Goal: Obtain resource: Obtain resource

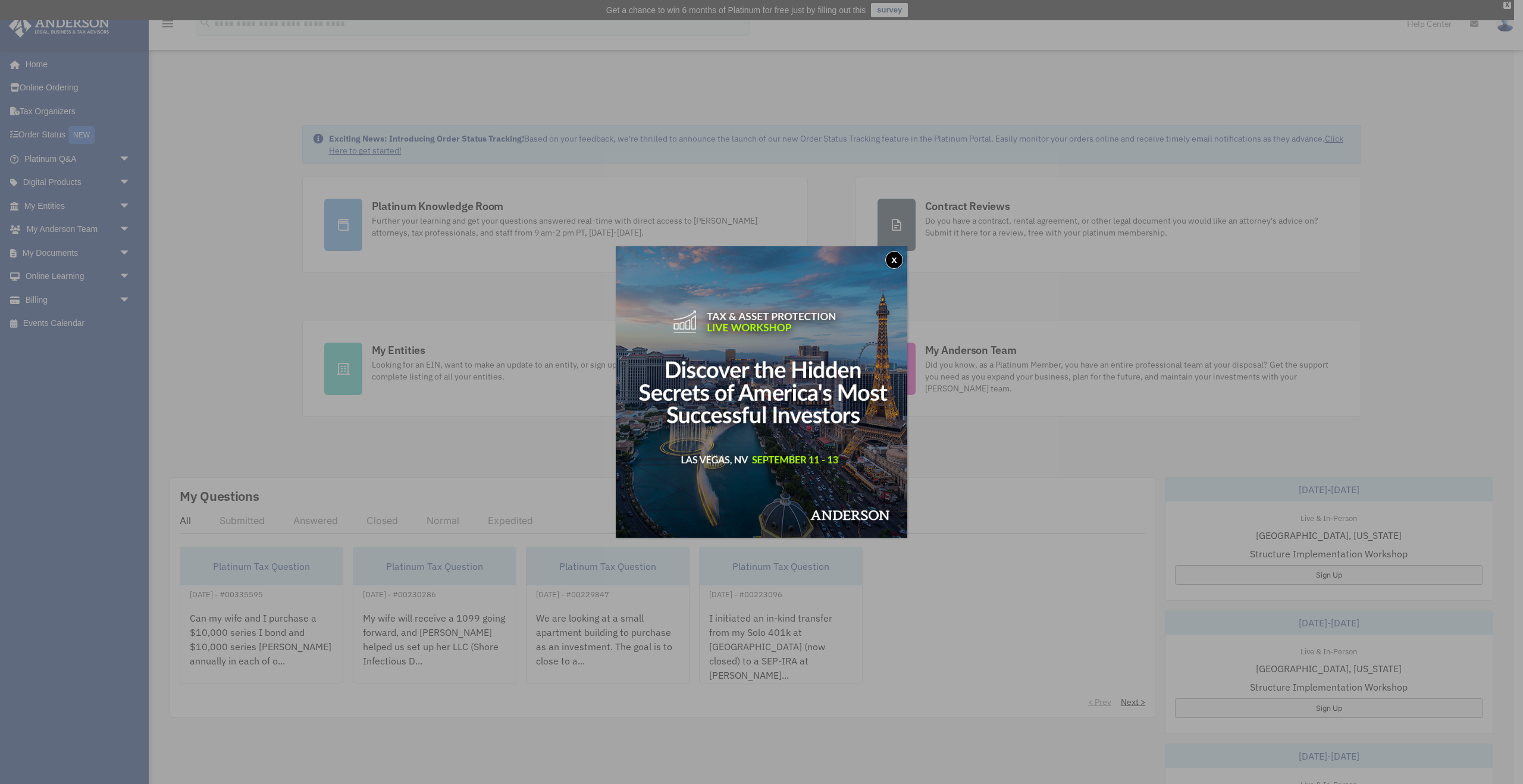
click at [897, 257] on button "x" at bounding box center [894, 260] width 18 height 18
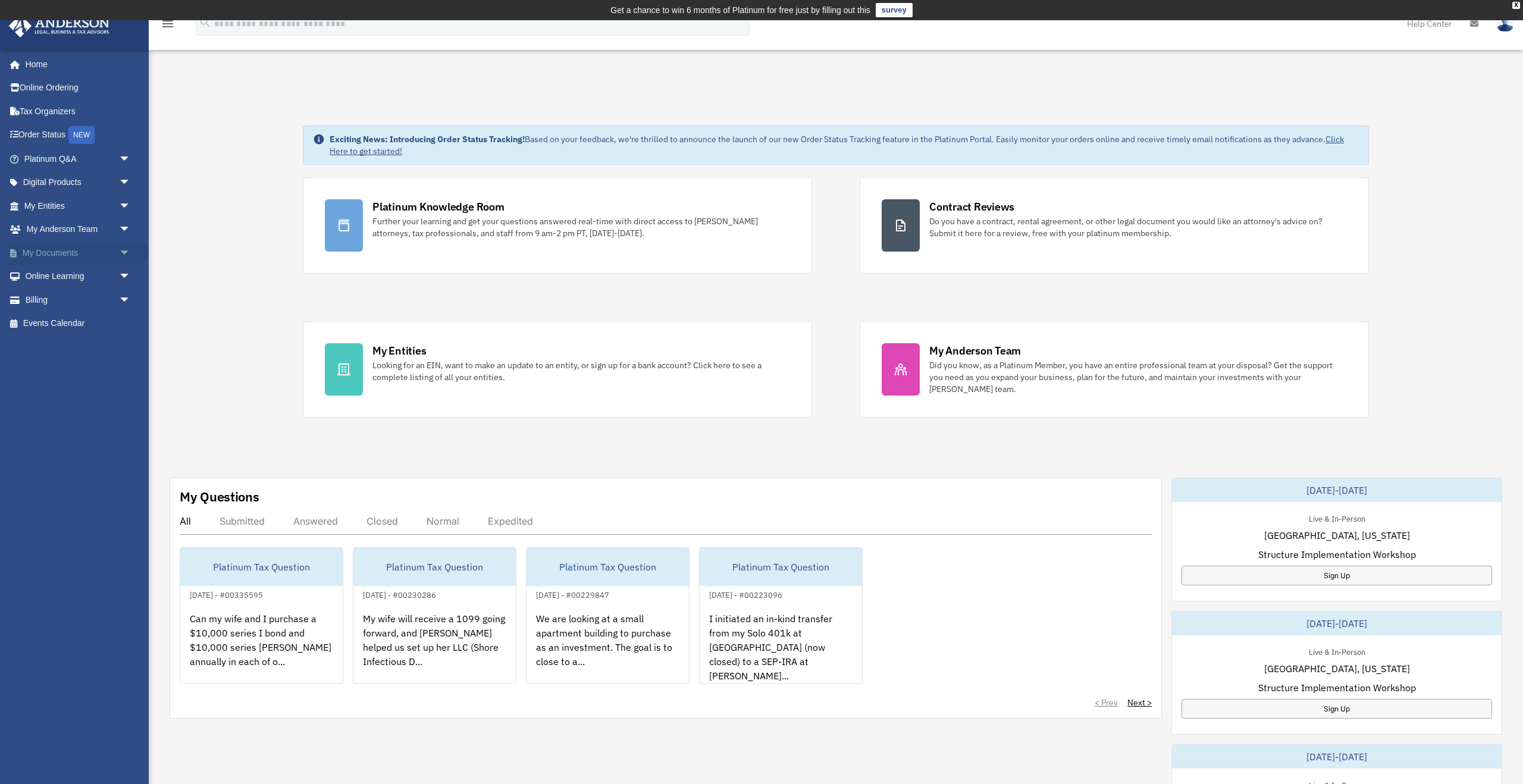
click at [124, 252] on span "arrow_drop_down" at bounding box center [130, 253] width 24 height 25
click at [110, 275] on link "Box" at bounding box center [82, 277] width 132 height 24
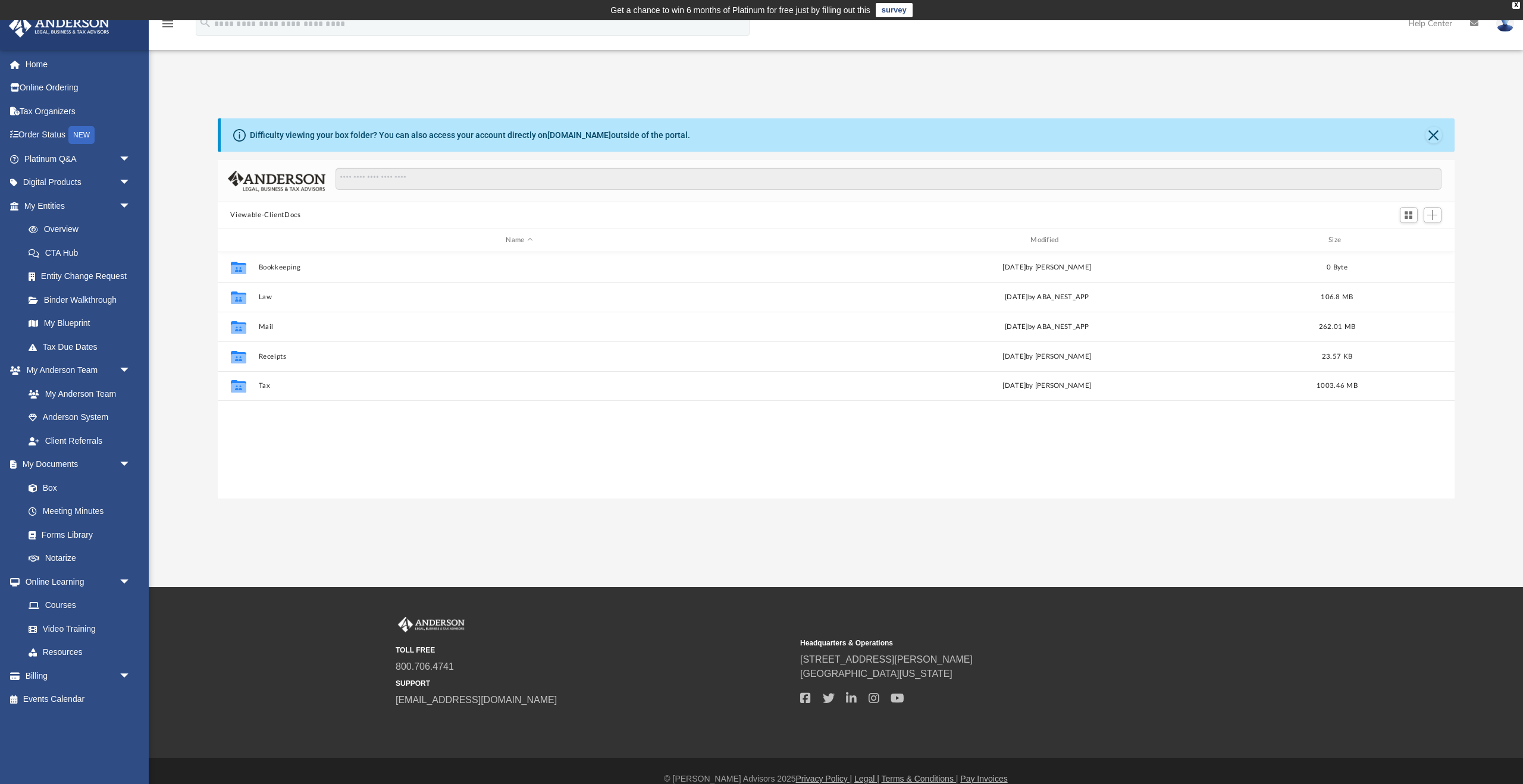
scroll to position [1, 1]
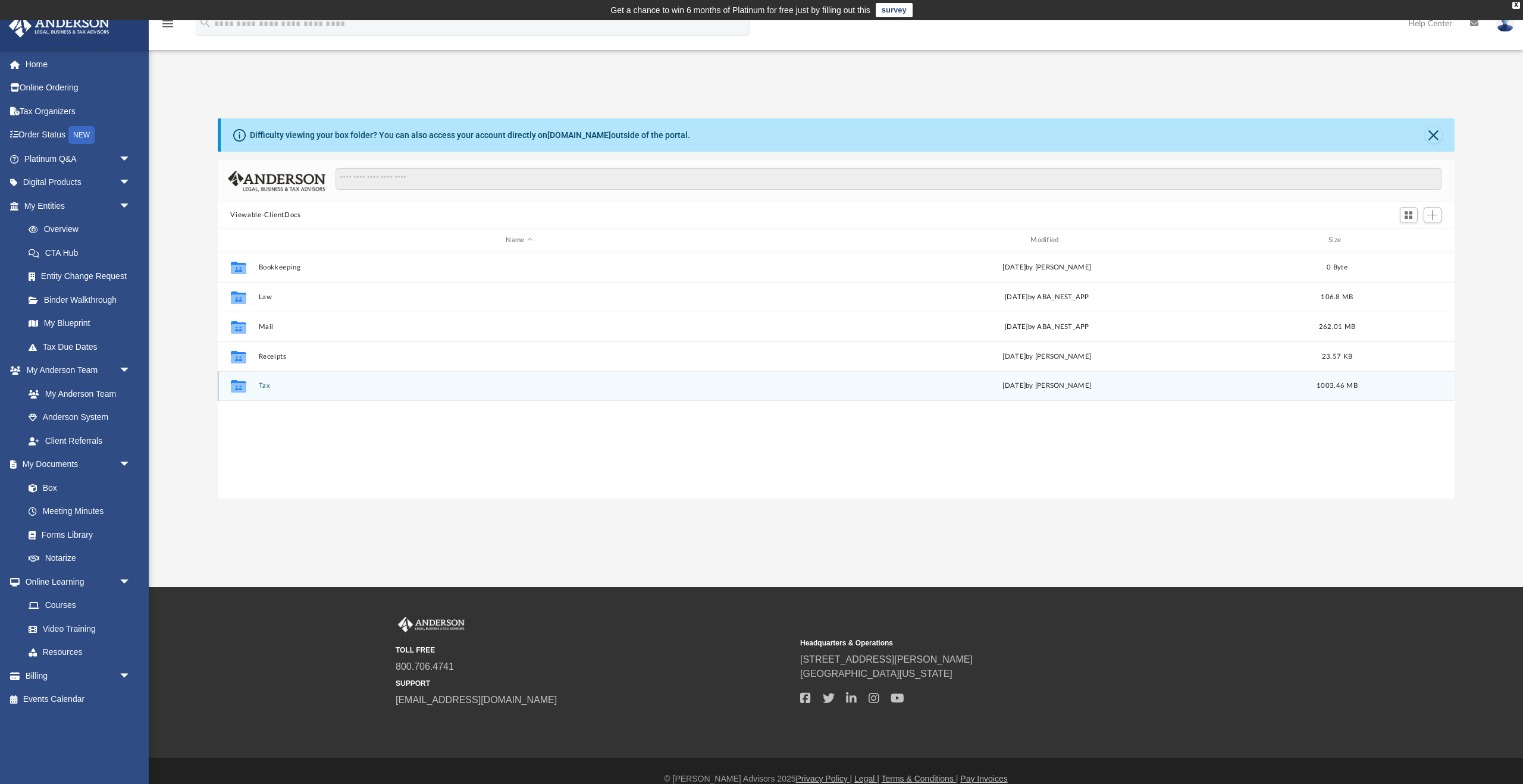
click at [260, 383] on button "Tax" at bounding box center [519, 385] width 522 height 8
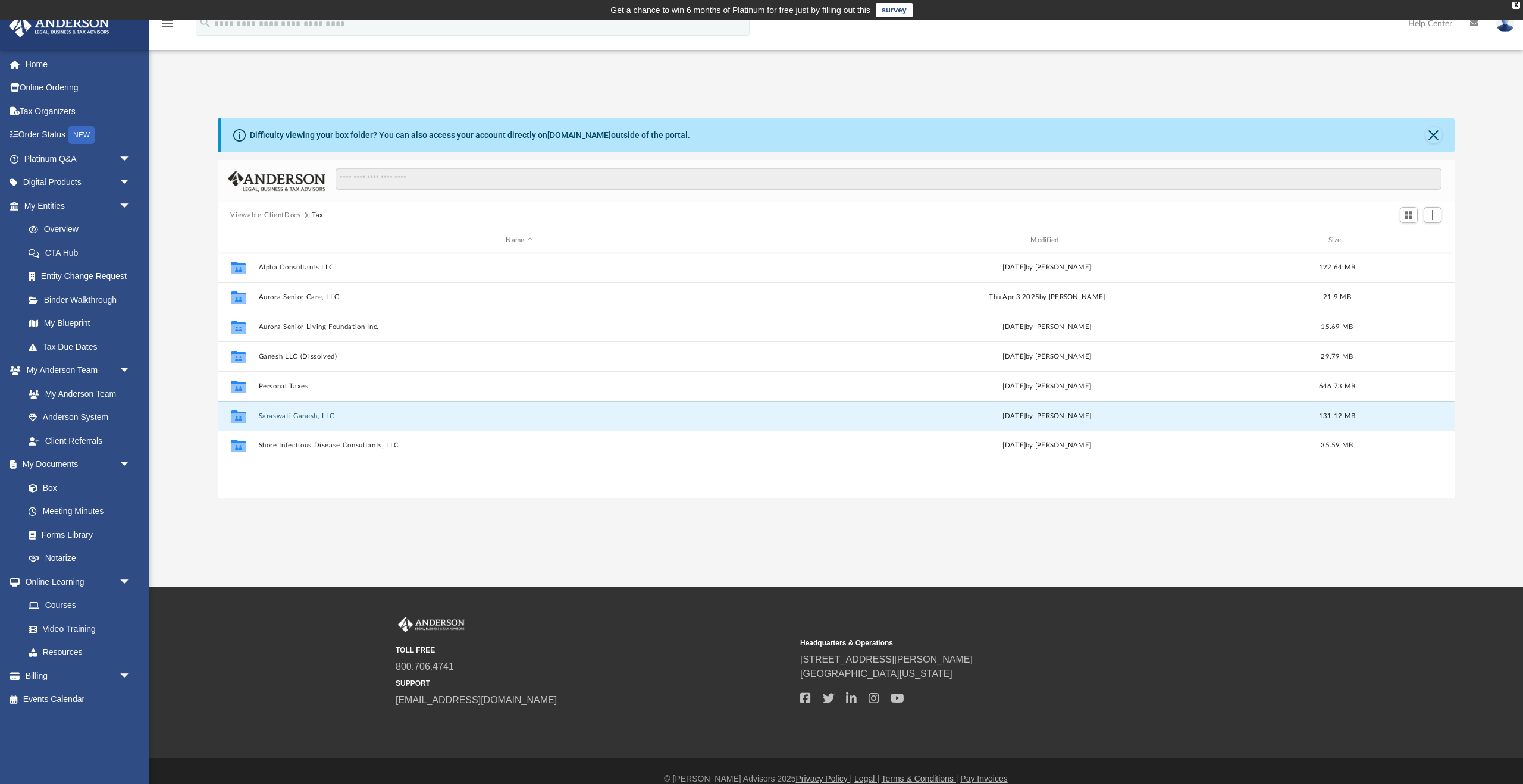
click at [298, 412] on button "Saraswati Ganesh, LLC" at bounding box center [519, 416] width 522 height 8
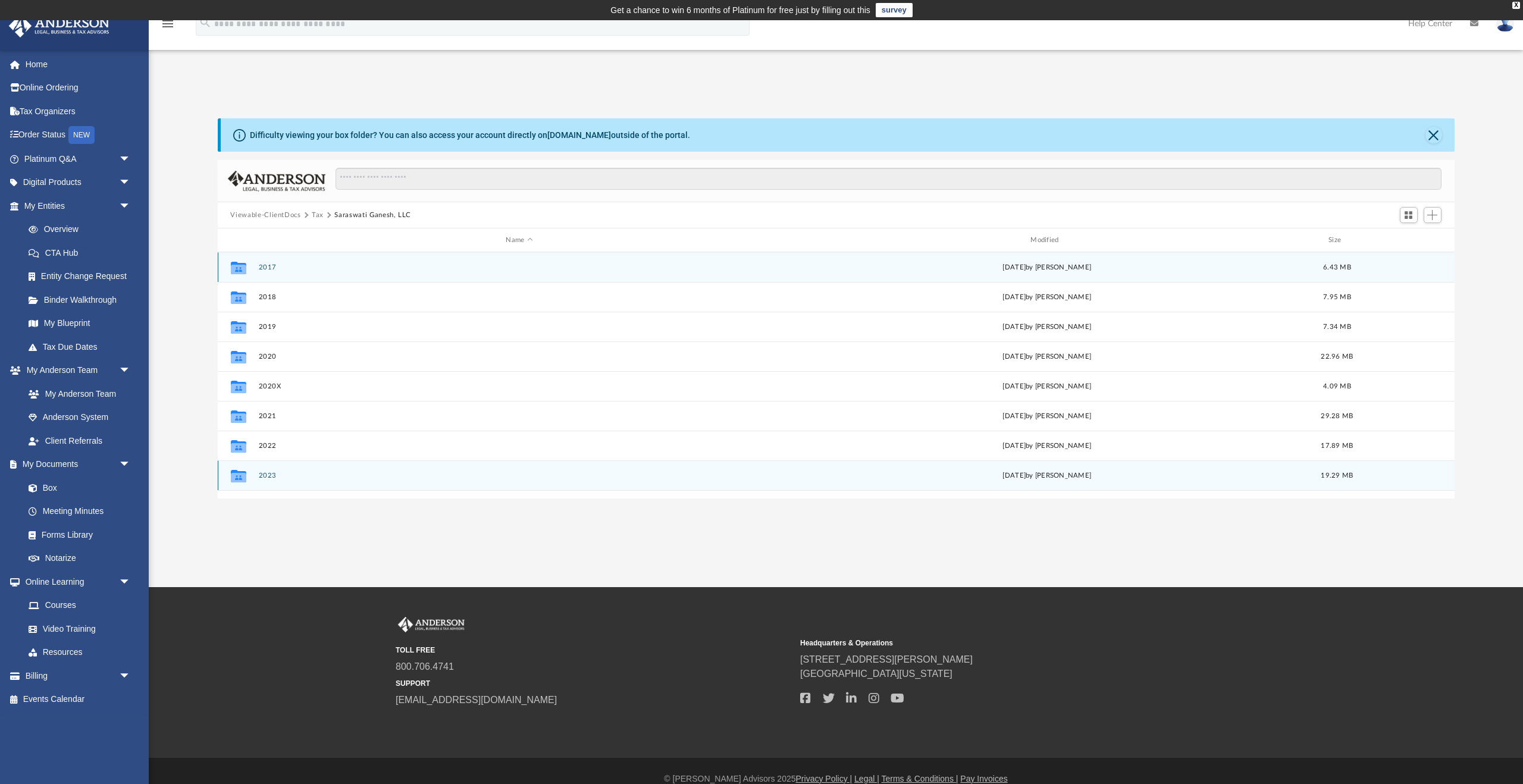
scroll to position [21, 0]
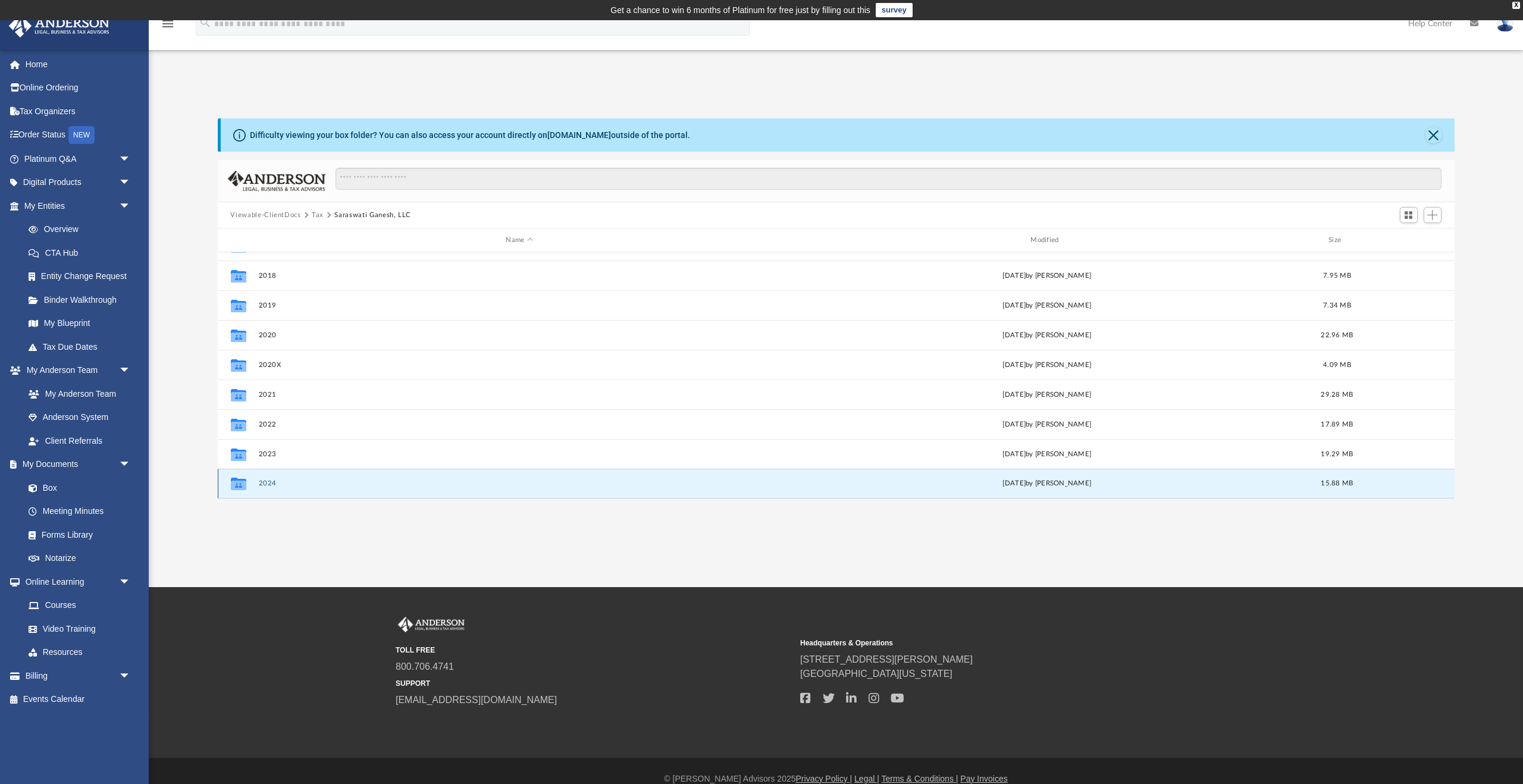
click at [274, 481] on button "2024" at bounding box center [519, 483] width 522 height 8
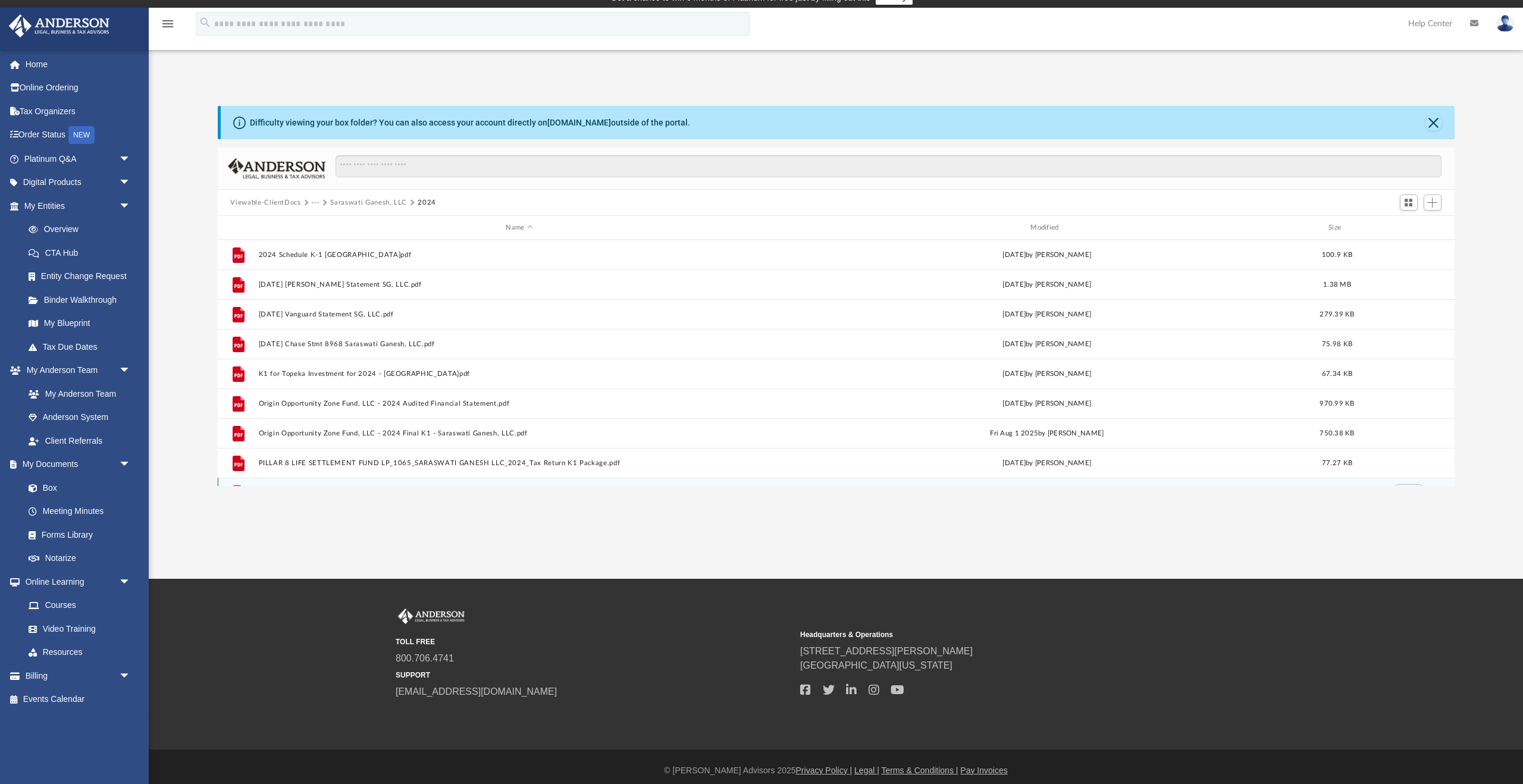
scroll to position [0, 0]
